Goal: Task Accomplishment & Management: Use online tool/utility

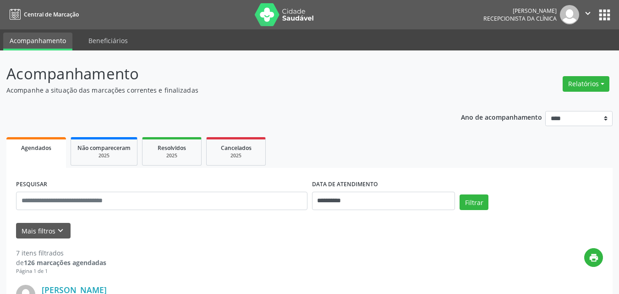
click at [595, 83] on button "Relatórios" at bounding box center [586, 84] width 47 height 16
click at [540, 106] on link "Agendamentos" at bounding box center [561, 103] width 99 height 13
select select "*"
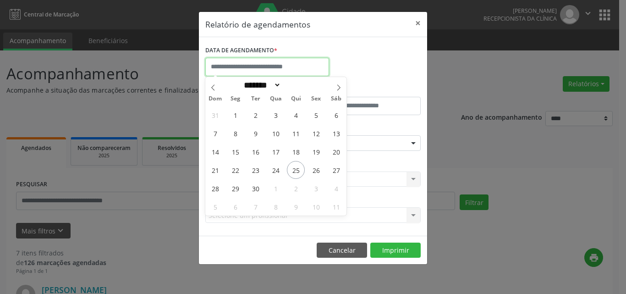
click at [249, 67] on input "text" at bounding box center [267, 67] width 124 height 18
click at [315, 170] on span "26" at bounding box center [316, 170] width 18 height 18
type input "**********"
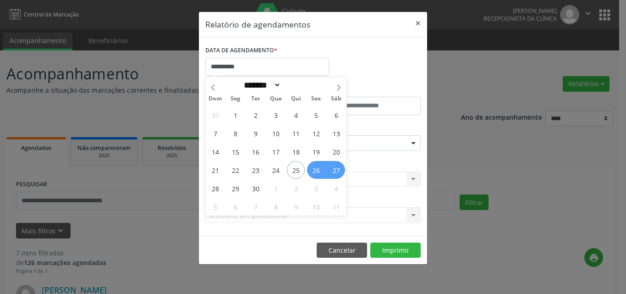
click at [345, 168] on span "27" at bounding box center [336, 170] width 18 height 18
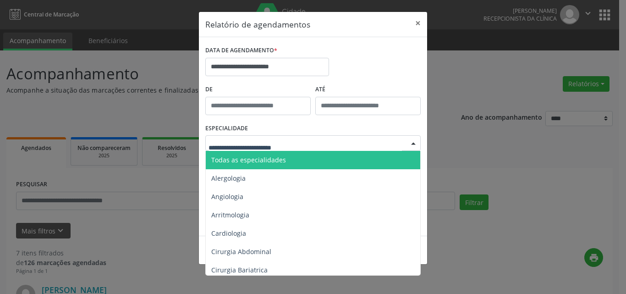
click at [307, 145] on div at bounding box center [312, 143] width 215 height 16
click at [311, 157] on span "Todas as especialidades" at bounding box center [314, 160] width 216 height 18
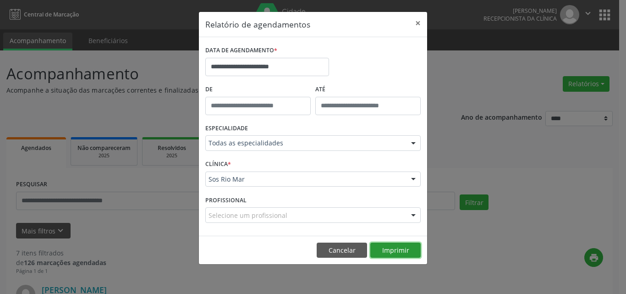
click at [401, 250] on button "Imprimir" at bounding box center [395, 250] width 50 height 16
